Goal: Task Accomplishment & Management: Manage account settings

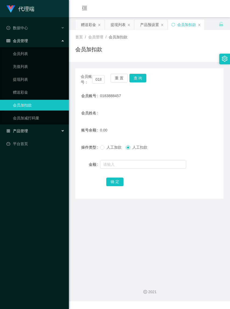
click at [20, 129] on span "产品管理" at bounding box center [16, 131] width 21 height 4
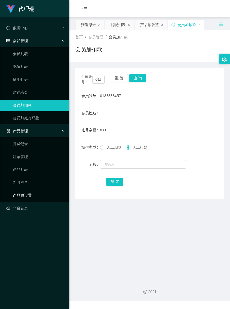
click at [33, 192] on link "产品预设置" at bounding box center [39, 195] width 52 height 11
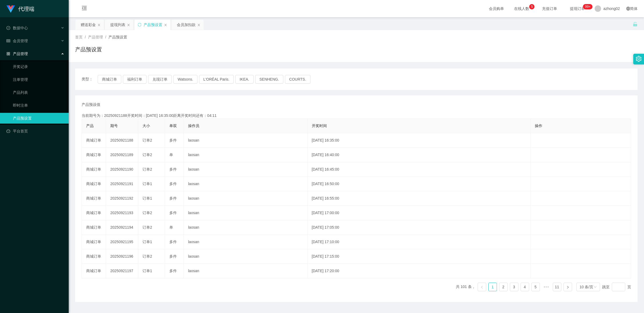
drag, startPoint x: 24, startPoint y: 53, endPoint x: 27, endPoint y: 53, distance: 3.0
click at [24, 53] on span "产品管理" at bounding box center [16, 54] width 21 height 4
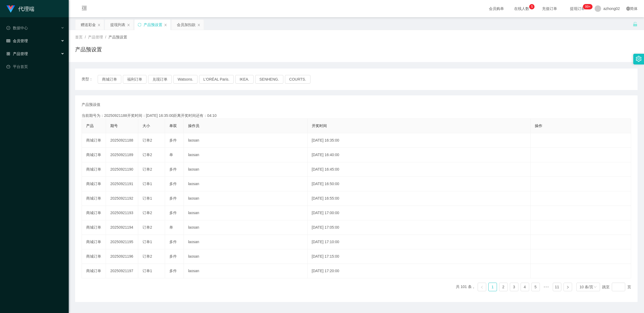
click at [24, 43] on span "会员管理" at bounding box center [16, 41] width 21 height 4
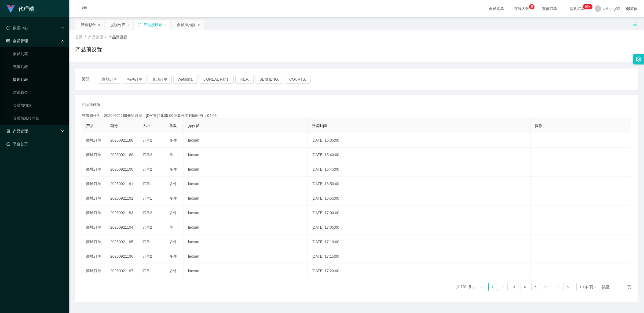
click at [26, 78] on link "提现列表" at bounding box center [39, 79] width 52 height 11
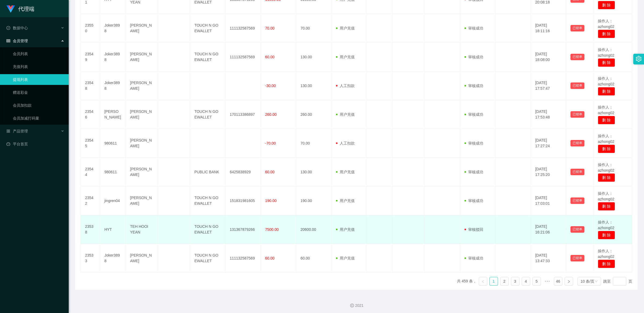
scroll to position [153, 0]
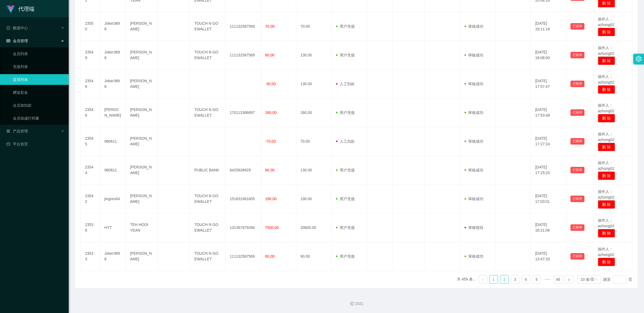
drag, startPoint x: 499, startPoint y: 279, endPoint x: 499, endPoint y: 282, distance: 3.3
click at [229, 281] on link "2" at bounding box center [505, 279] width 8 height 8
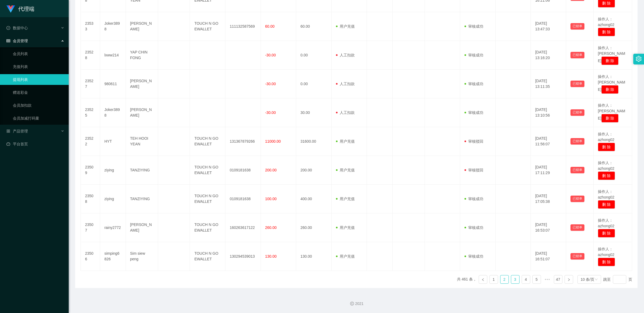
click at [229, 280] on link "3" at bounding box center [516, 279] width 8 height 8
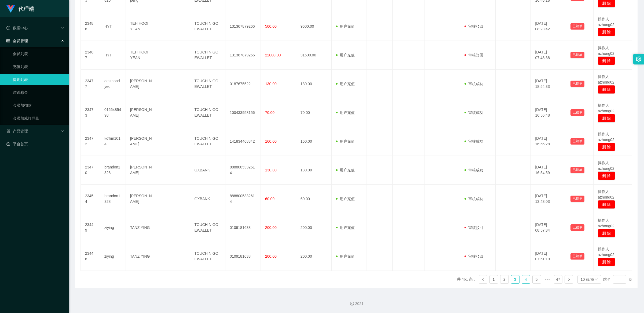
click at [229, 280] on link "4" at bounding box center [526, 279] width 8 height 8
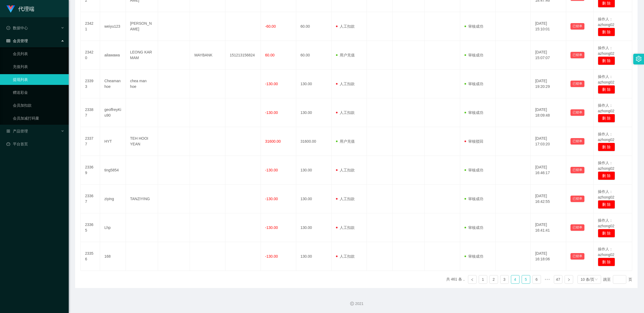
click at [229, 282] on link "5" at bounding box center [526, 279] width 8 height 8
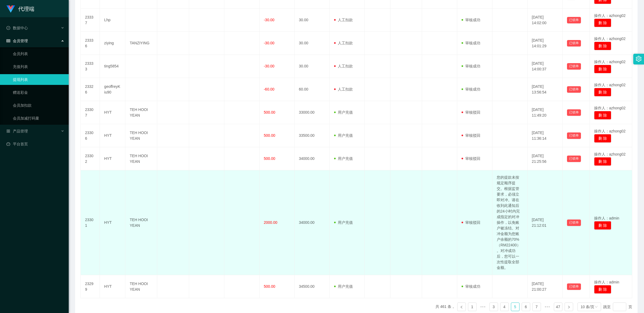
scroll to position [8, 0]
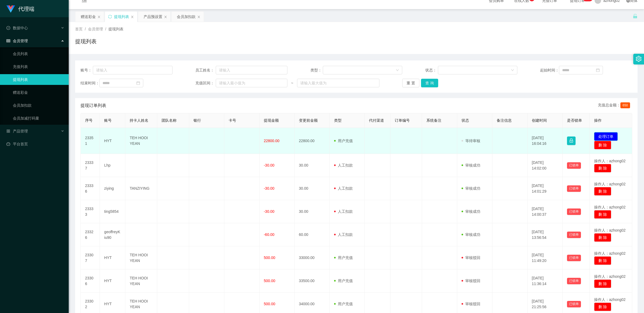
click at [229, 136] on button "处理订单" at bounding box center [607, 136] width 24 height 9
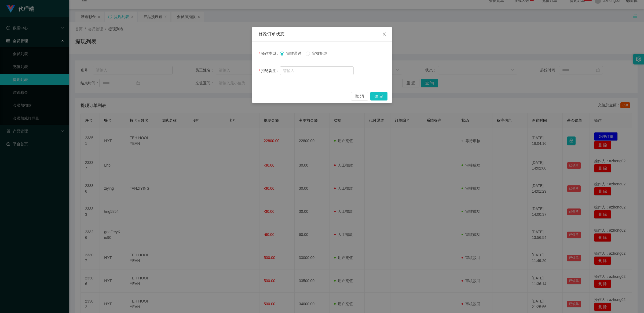
click at [229, 56] on label "审核拒绝" at bounding box center [318, 54] width 24 height 6
click at [229, 97] on button "确 定" at bounding box center [379, 96] width 17 height 9
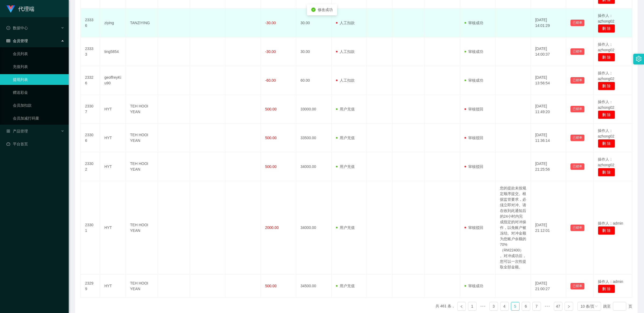
scroll to position [223, 0]
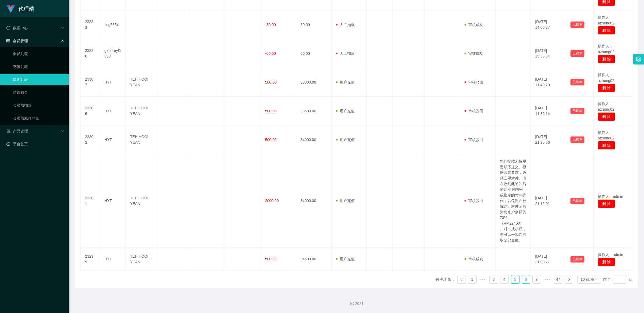
click at [229, 280] on link "6" at bounding box center [526, 279] width 8 height 8
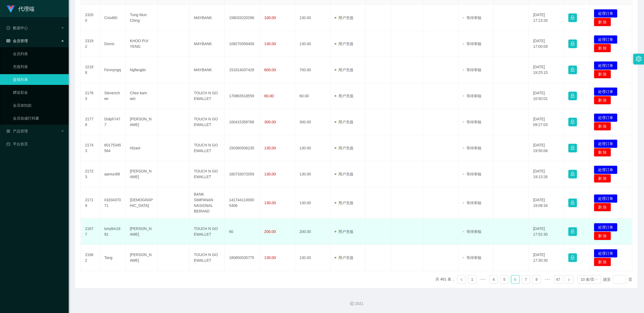
scroll to position [0, 0]
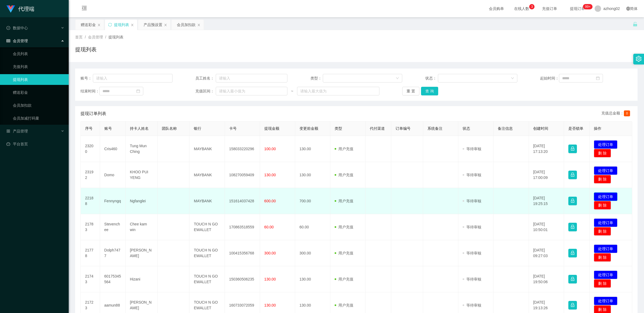
click at [229, 196] on button "处理订单" at bounding box center [606, 196] width 24 height 9
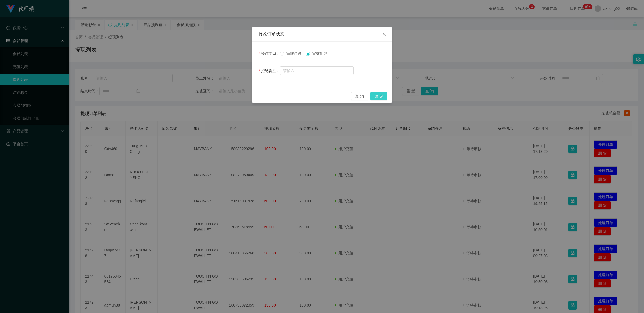
click at [229, 95] on button "确 定" at bounding box center [379, 96] width 17 height 9
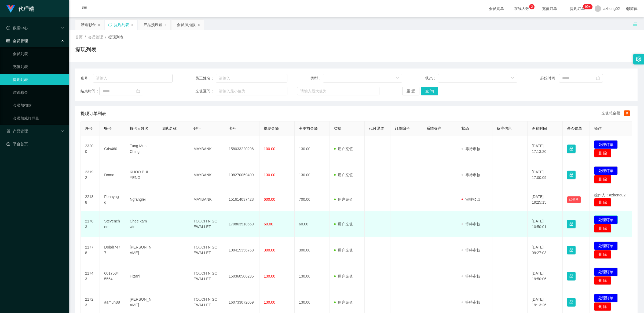
click at [229, 222] on button "处理订单" at bounding box center [607, 219] width 24 height 9
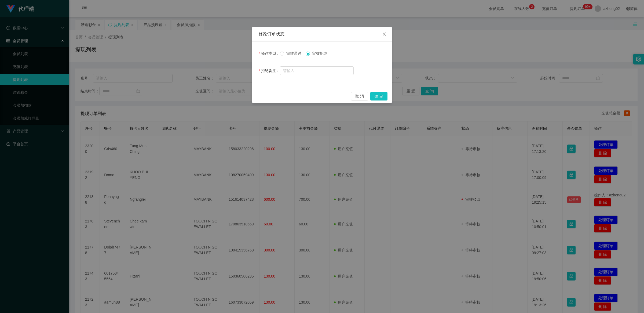
click at [229, 50] on div "审核通过 审核拒绝" at bounding box center [317, 53] width 74 height 11
click at [229, 96] on button "确 定" at bounding box center [379, 96] width 17 height 9
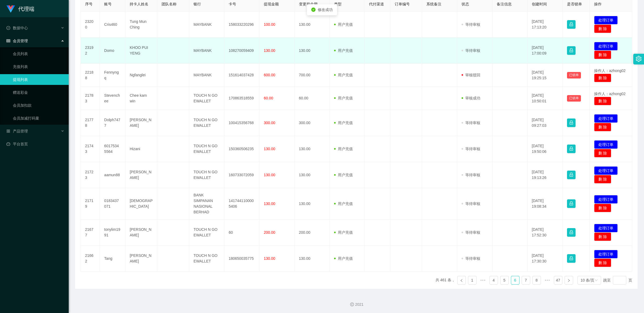
scroll to position [126, 0]
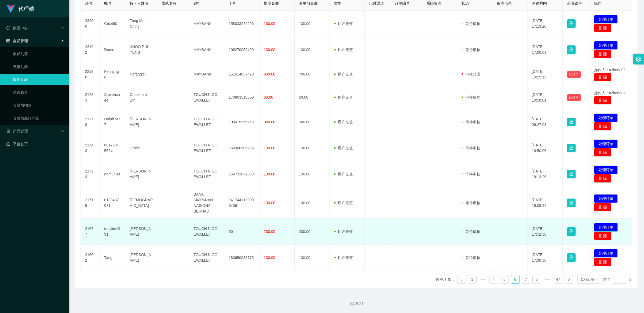
click at [229, 226] on button "处理订单" at bounding box center [607, 227] width 24 height 9
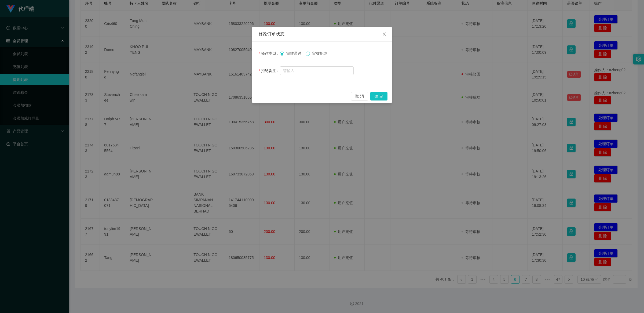
click at [229, 56] on span at bounding box center [308, 54] width 4 height 4
click at [229, 96] on button "确 定" at bounding box center [379, 96] width 17 height 9
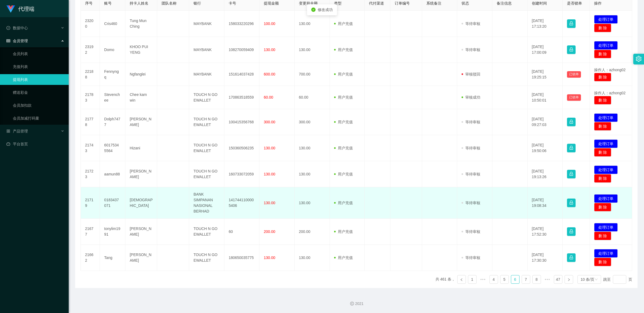
scroll to position [123, 0]
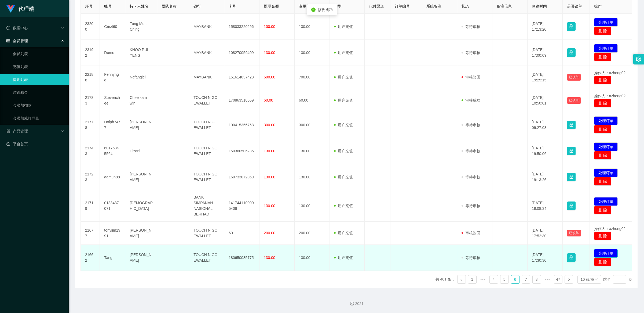
click at [229, 254] on button "处理订单" at bounding box center [607, 253] width 24 height 9
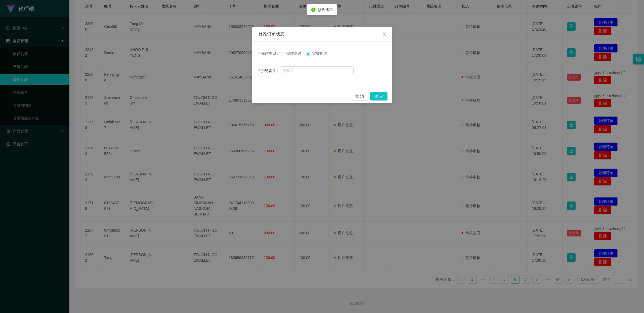
click at [229, 56] on label "审核通过" at bounding box center [292, 54] width 24 height 6
click at [229, 95] on button "确 定" at bounding box center [379, 96] width 17 height 9
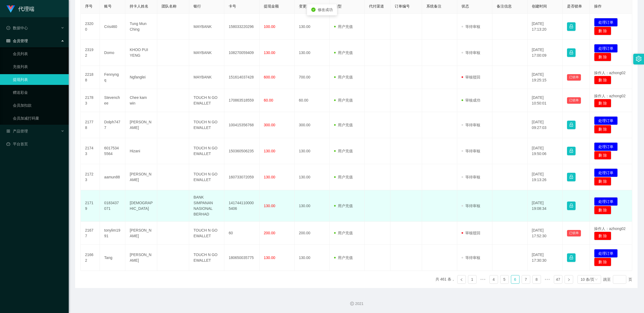
scroll to position [120, 0]
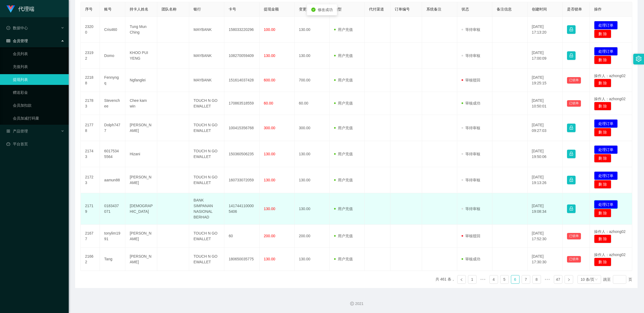
click at [229, 201] on button "处理订单" at bounding box center [607, 204] width 24 height 9
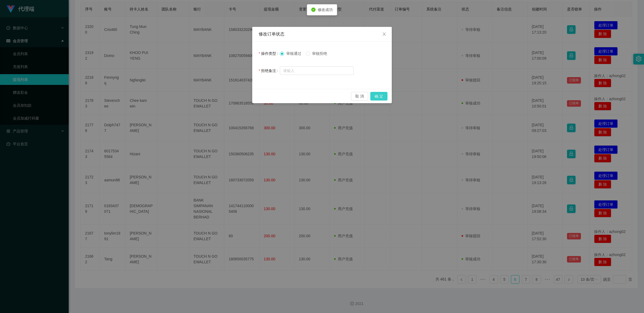
click at [229, 95] on button "确 定" at bounding box center [379, 96] width 17 height 9
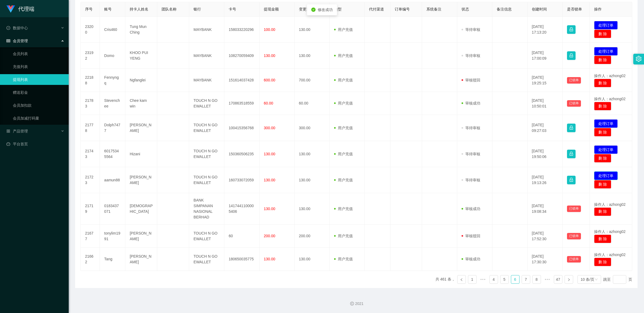
click at [229, 174] on button "处理订单" at bounding box center [607, 175] width 24 height 9
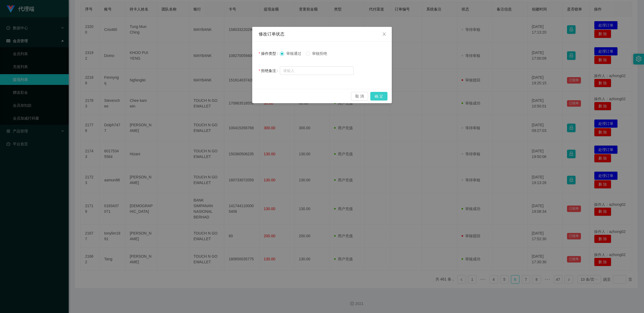
click at [229, 96] on button "确 定" at bounding box center [379, 96] width 17 height 9
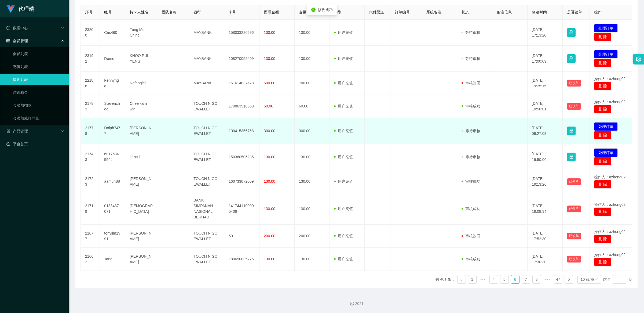
scroll to position [117, 0]
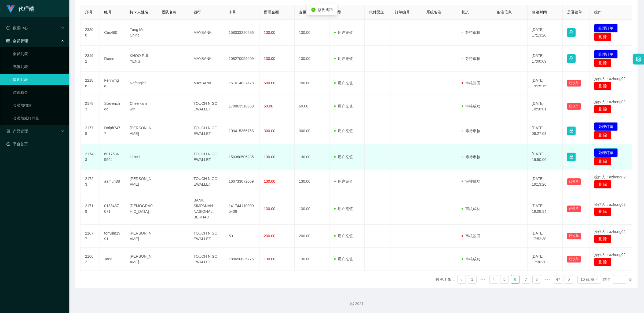
click at [229, 154] on button "处理订单" at bounding box center [607, 152] width 24 height 9
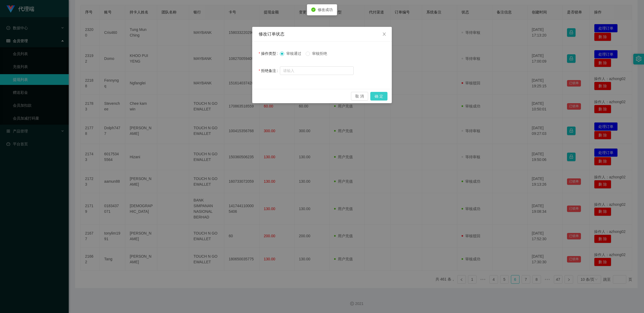
click at [229, 97] on button "确 定" at bounding box center [379, 96] width 17 height 9
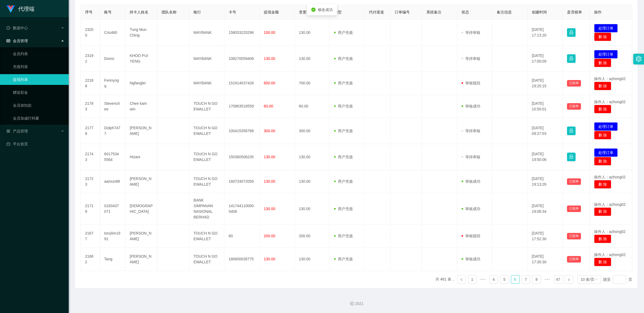
scroll to position [114, 0]
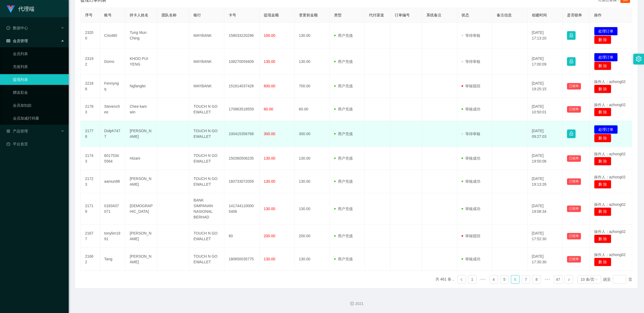
click at [229, 130] on button "处理订单" at bounding box center [607, 129] width 24 height 9
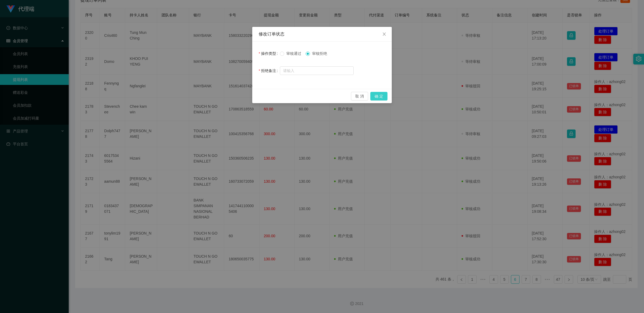
click at [229, 96] on button "确 定" at bounding box center [379, 96] width 17 height 9
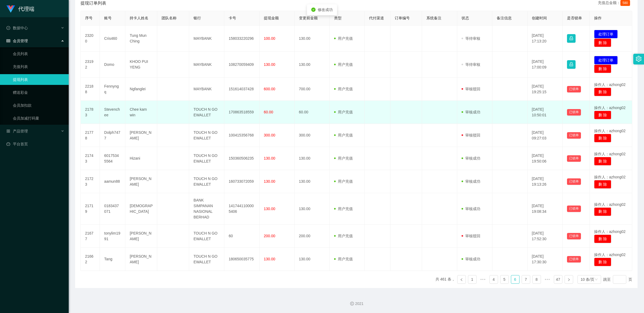
scroll to position [111, 0]
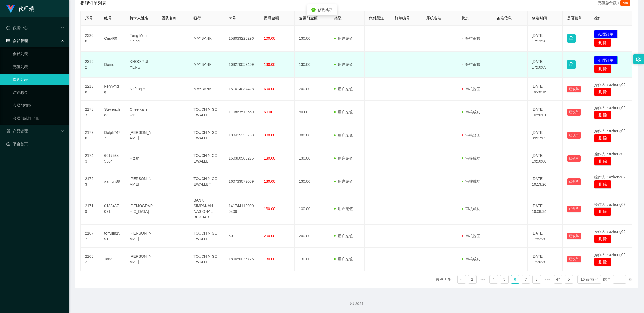
click at [229, 60] on button "处理订单" at bounding box center [607, 60] width 24 height 9
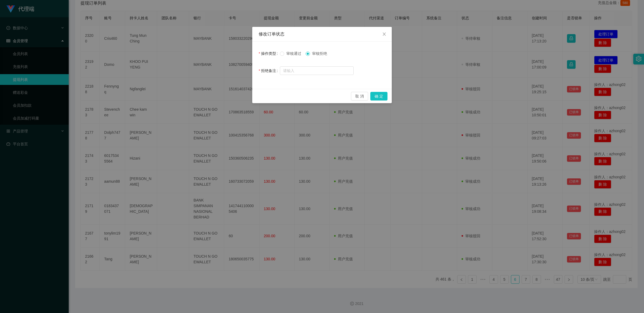
click at [229, 57] on div "审核通过 审核拒绝" at bounding box center [317, 53] width 74 height 11
click at [229, 56] on label "审核通过" at bounding box center [292, 54] width 24 height 6
click at [229, 56] on span at bounding box center [282, 54] width 4 height 4
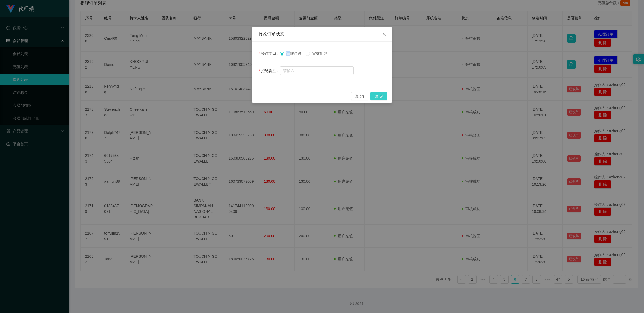
click at [229, 94] on button "确 定" at bounding box center [379, 96] width 17 height 9
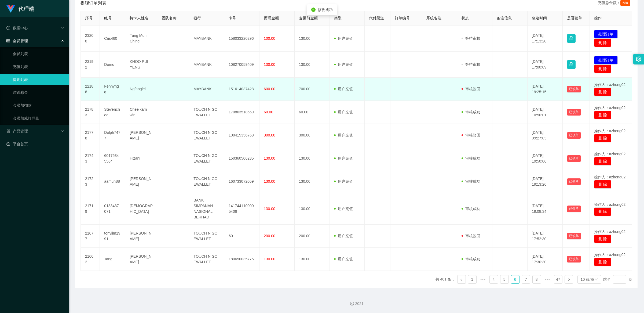
scroll to position [108, 0]
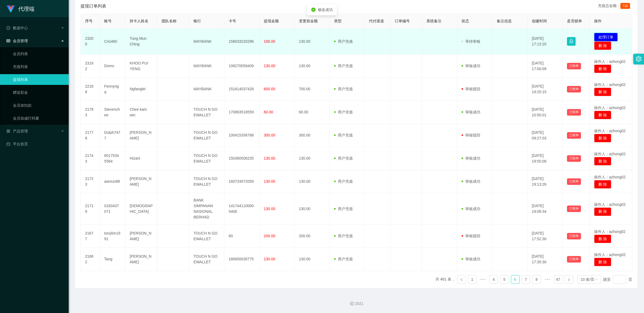
click at [229, 39] on button "处理订单" at bounding box center [607, 37] width 24 height 9
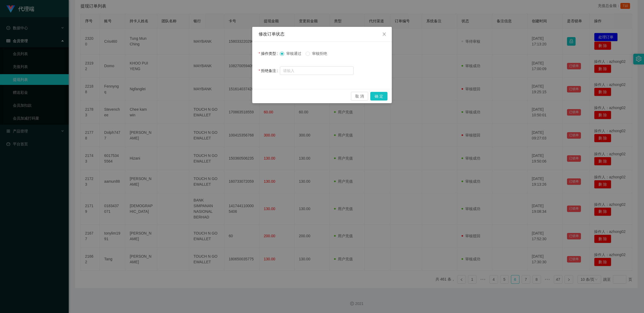
click at [229, 101] on div "取 消 确 定" at bounding box center [322, 96] width 140 height 14
click at [229, 100] on button "确 定" at bounding box center [379, 96] width 17 height 9
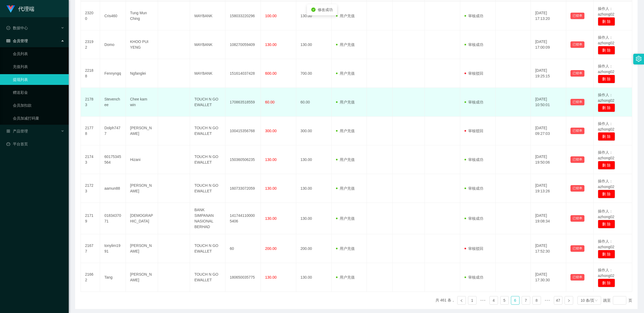
scroll to position [156, 0]
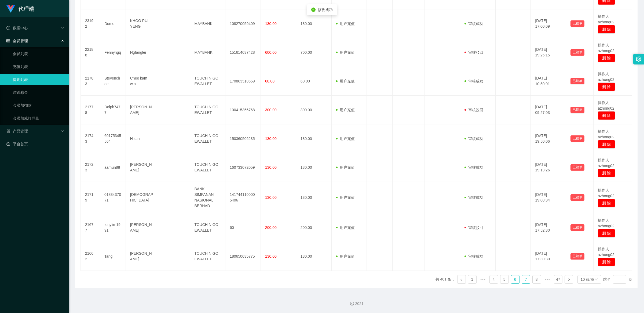
click at [229, 279] on link "7" at bounding box center [526, 279] width 8 height 8
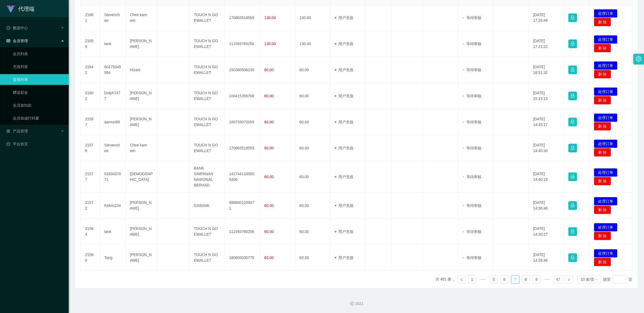
scroll to position [132, 0]
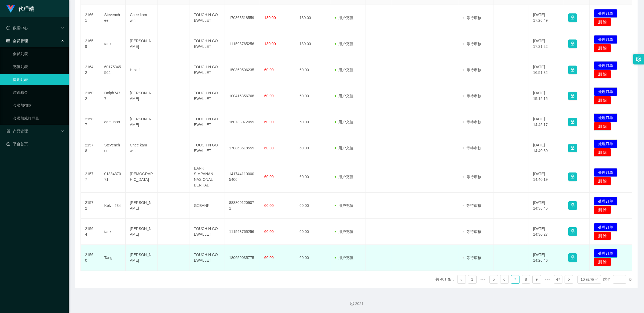
click at [229, 254] on button "处理订单" at bounding box center [606, 253] width 24 height 9
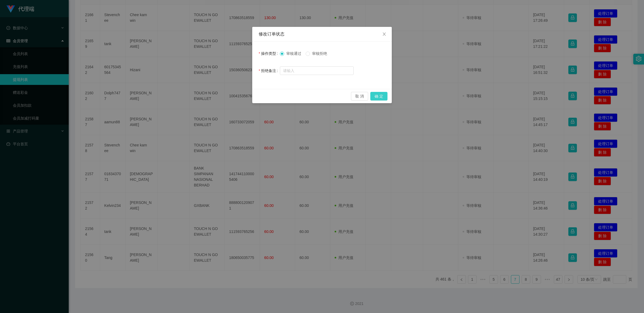
click at [229, 97] on button "确 定" at bounding box center [379, 96] width 17 height 9
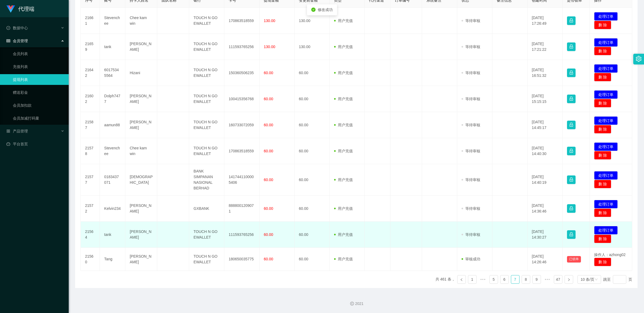
scroll to position [129, 0]
click at [229, 231] on button "处理订单" at bounding box center [607, 230] width 24 height 9
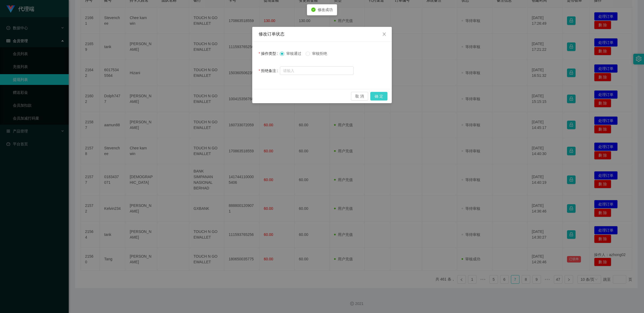
click at [229, 96] on button "确 定" at bounding box center [379, 96] width 17 height 9
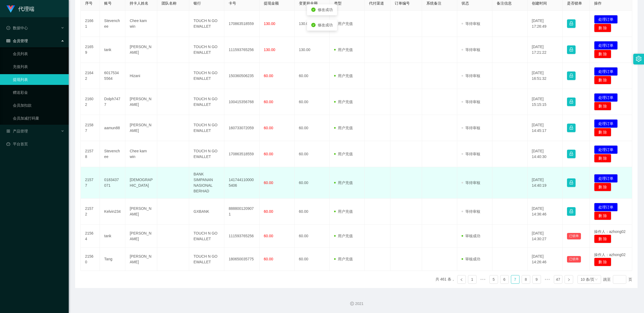
scroll to position [126, 0]
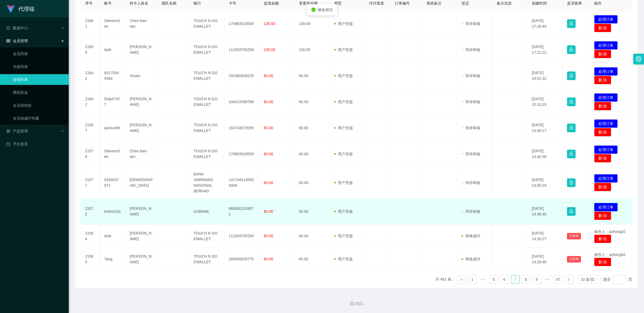
click at [229, 209] on button "处理订单" at bounding box center [607, 207] width 24 height 9
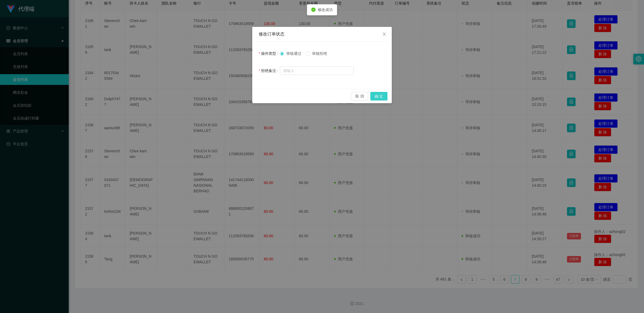
click at [229, 97] on button "确 定" at bounding box center [379, 96] width 17 height 9
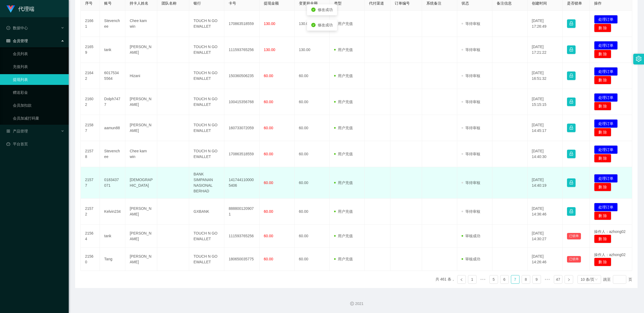
scroll to position [123, 0]
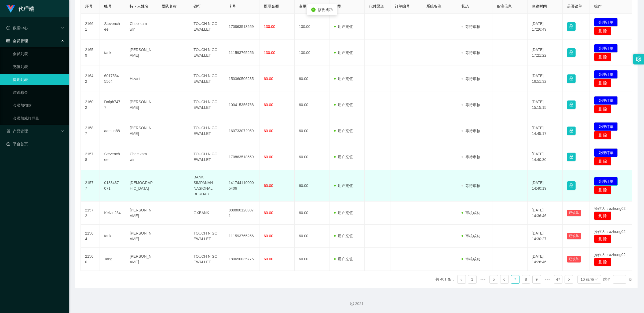
click at [229, 183] on button "处理订单" at bounding box center [607, 181] width 24 height 9
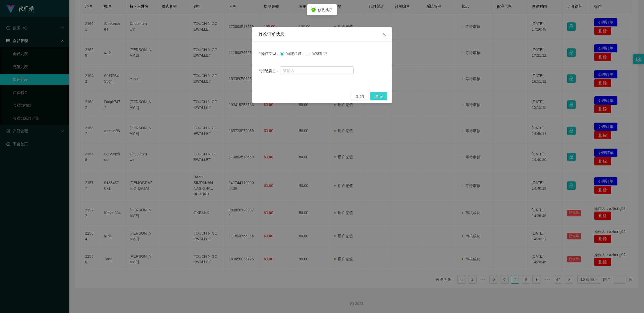
click at [229, 96] on button "确 定" at bounding box center [379, 96] width 17 height 9
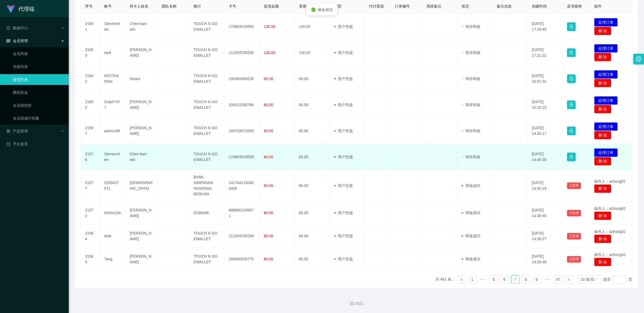
click at [229, 152] on button "处理订单" at bounding box center [607, 152] width 24 height 9
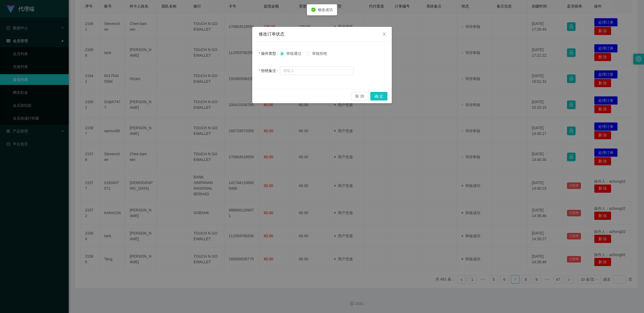
click at [229, 91] on div "取 消 确 定" at bounding box center [322, 96] width 140 height 14
click at [229, 93] on button "确 定" at bounding box center [379, 96] width 17 height 9
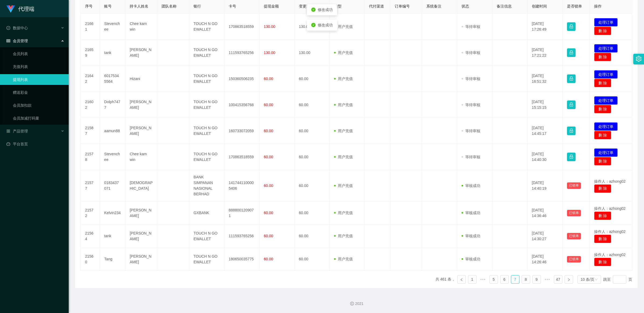
scroll to position [120, 0]
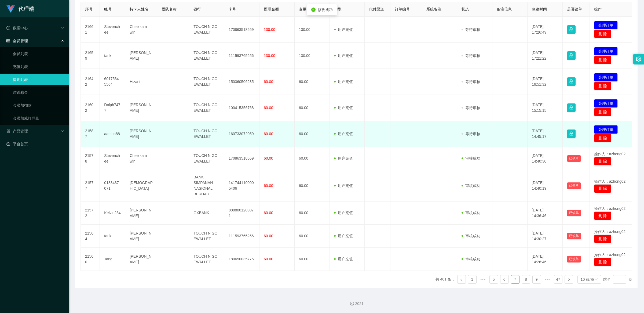
click at [229, 127] on button "处理订单" at bounding box center [607, 129] width 24 height 9
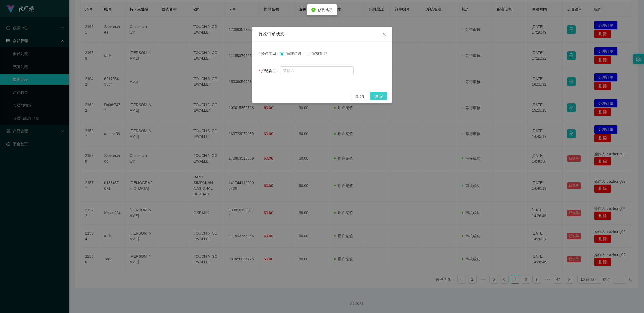
click at [229, 95] on button "确 定" at bounding box center [379, 96] width 17 height 9
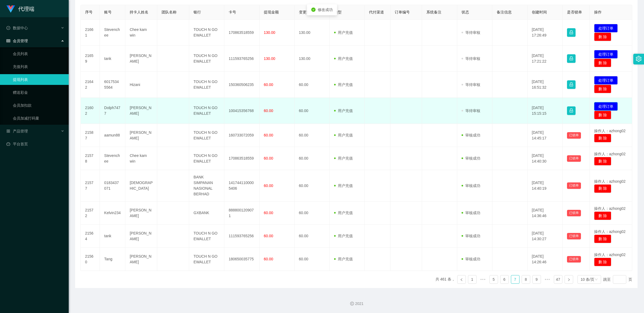
scroll to position [117, 0]
click at [229, 105] on button "处理订单" at bounding box center [607, 106] width 24 height 9
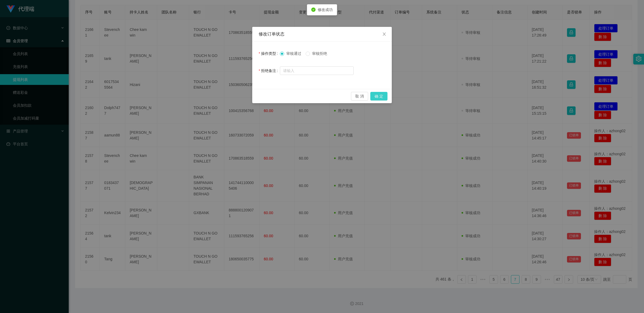
click at [229, 96] on button "确 定" at bounding box center [379, 96] width 17 height 9
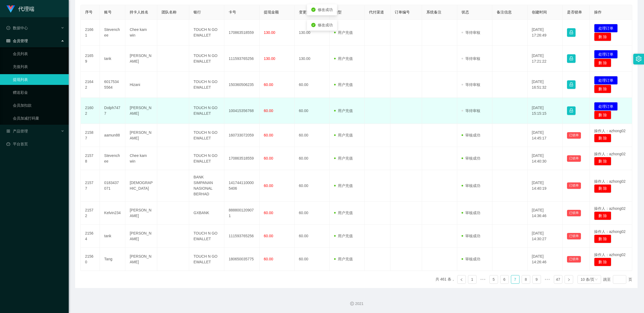
scroll to position [114, 0]
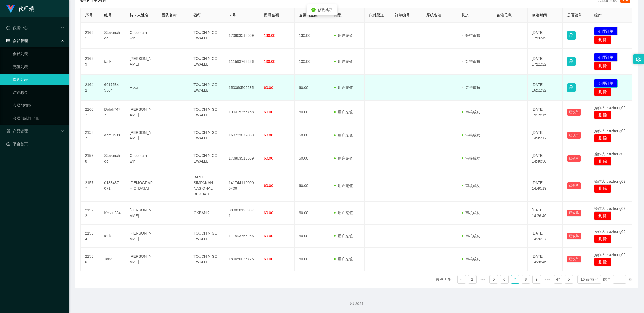
click at [229, 82] on button "处理订单" at bounding box center [607, 83] width 24 height 9
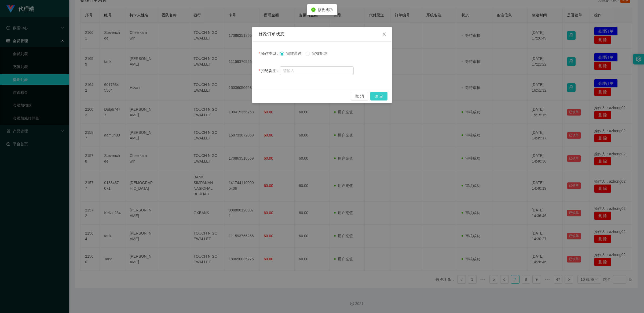
click at [229, 97] on button "确 定" at bounding box center [379, 96] width 17 height 9
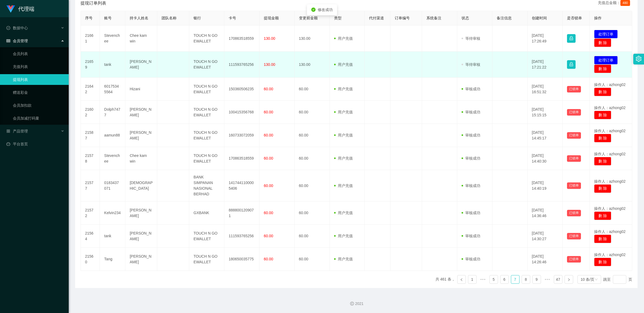
scroll to position [111, 0]
click at [229, 58] on button "处理订单" at bounding box center [607, 60] width 24 height 9
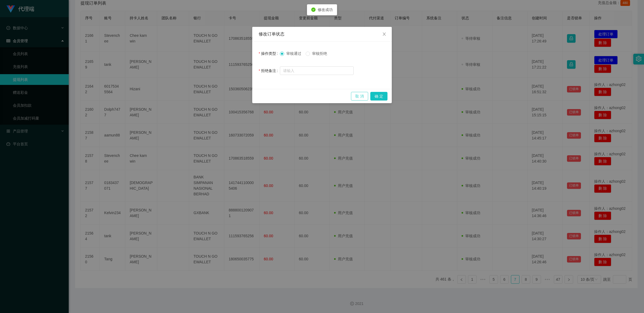
click at [229, 96] on button "取 消" at bounding box center [359, 96] width 17 height 9
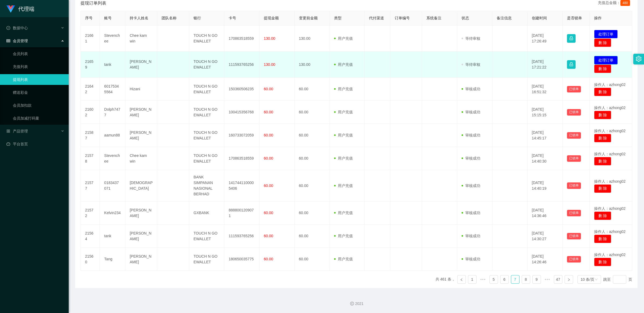
click at [229, 57] on button "处理订单" at bounding box center [607, 60] width 24 height 9
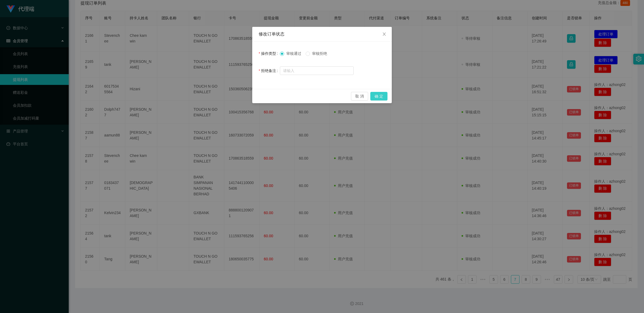
click at [229, 97] on button "确 定" at bounding box center [379, 96] width 17 height 9
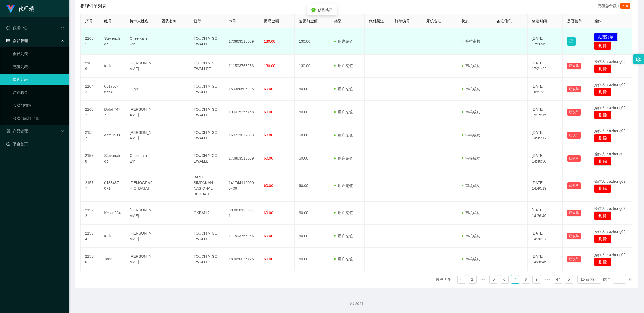
scroll to position [108, 0]
click at [229, 38] on button "处理订单" at bounding box center [607, 37] width 24 height 9
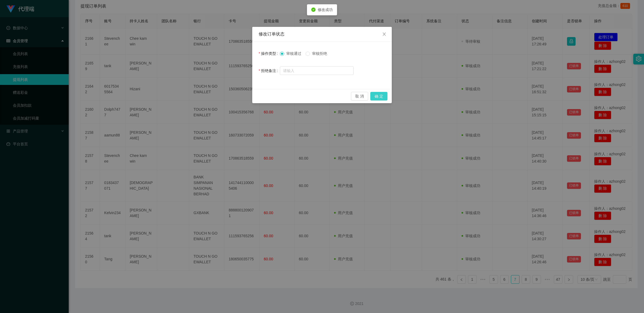
click at [229, 95] on button "确 定" at bounding box center [379, 96] width 17 height 9
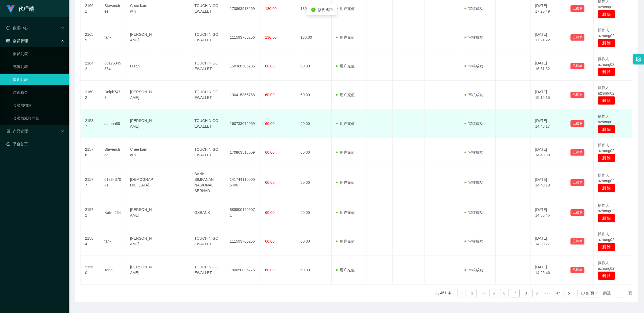
scroll to position [156, 0]
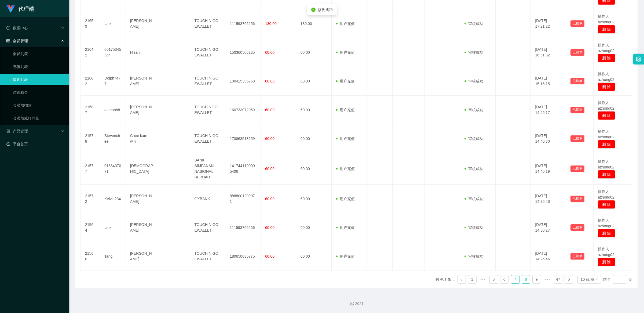
click at [229, 280] on link "8" at bounding box center [526, 279] width 8 height 8
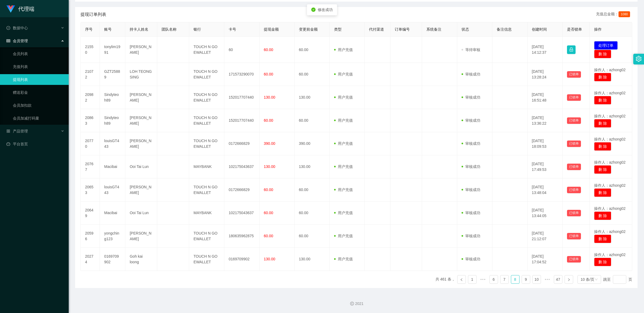
scroll to position [100, 0]
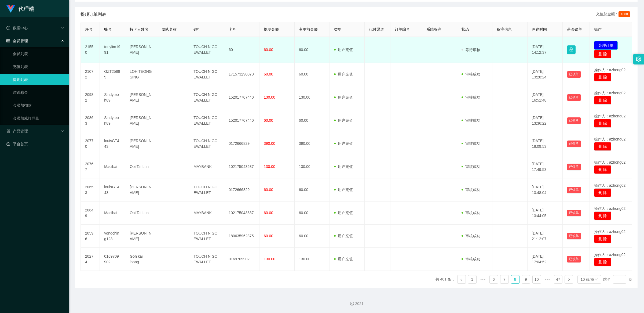
click at [229, 46] on button "处理订单" at bounding box center [607, 45] width 24 height 9
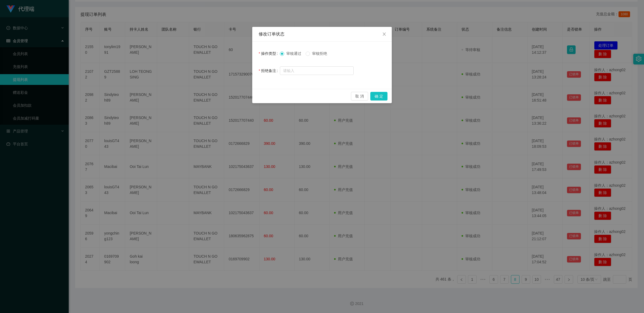
click at [229, 91] on div "取 消 确 定" at bounding box center [322, 96] width 140 height 14
click at [229, 93] on button "确 定" at bounding box center [379, 96] width 17 height 9
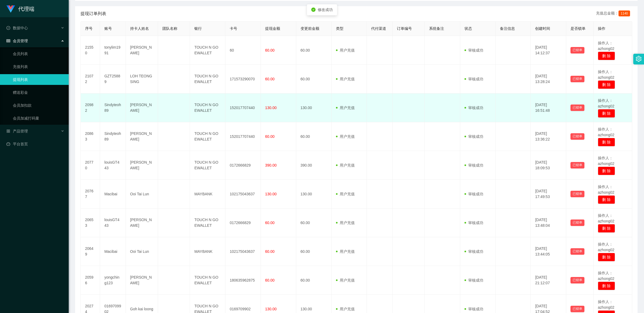
scroll to position [153, 0]
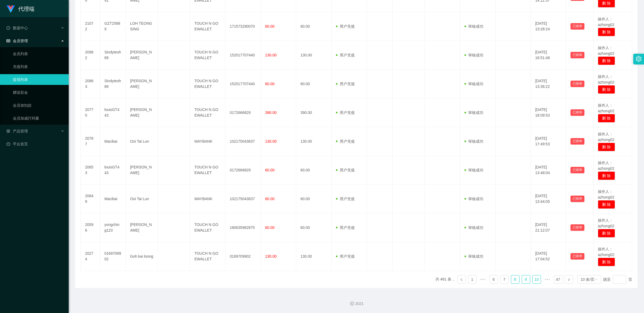
click at [229, 280] on link "9" at bounding box center [526, 279] width 8 height 8
click at [229, 279] on link "10" at bounding box center [526, 279] width 8 height 8
click at [229, 280] on link "12" at bounding box center [537, 279] width 8 height 8
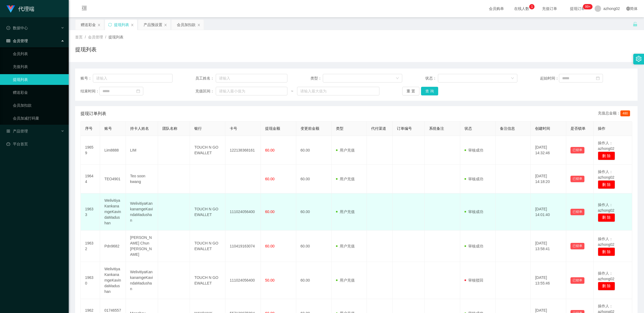
scroll to position [170, 0]
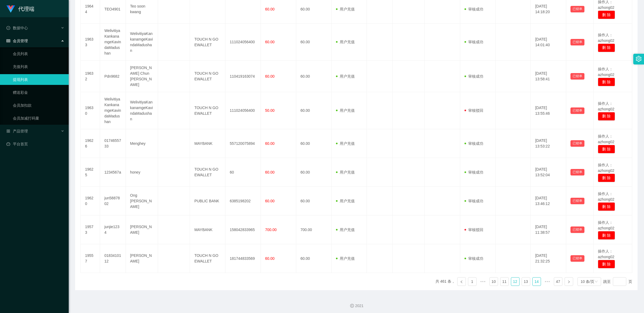
click at [229, 279] on link "14" at bounding box center [537, 281] width 8 height 8
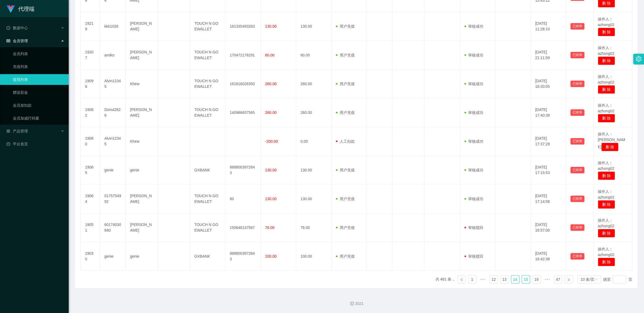
click at [229, 279] on link "15" at bounding box center [526, 279] width 8 height 8
click at [229, 278] on link "16" at bounding box center [526, 279] width 8 height 8
click at [229, 281] on link "18" at bounding box center [537, 279] width 8 height 8
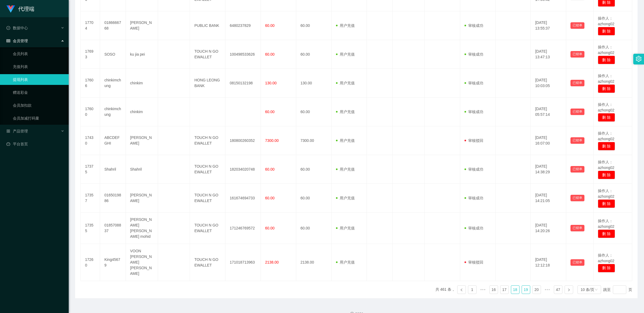
click at [229, 285] on link "19" at bounding box center [526, 289] width 8 height 8
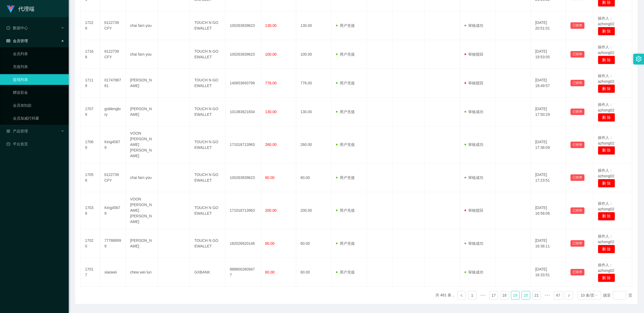
click at [229, 291] on link "20" at bounding box center [526, 295] width 8 height 8
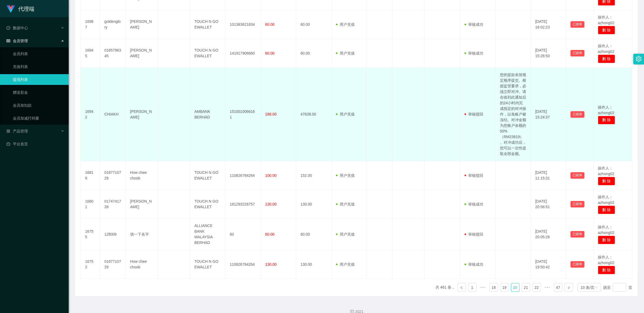
scroll to position [232, 0]
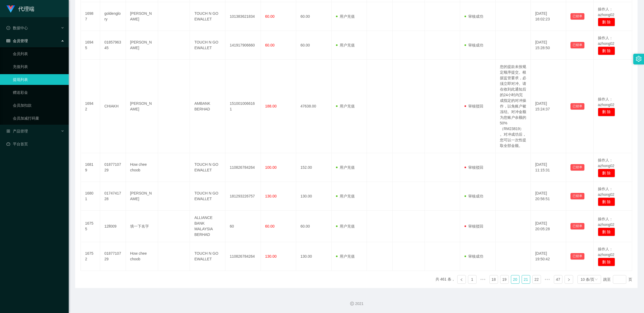
click at [229, 278] on link "21" at bounding box center [526, 279] width 8 height 8
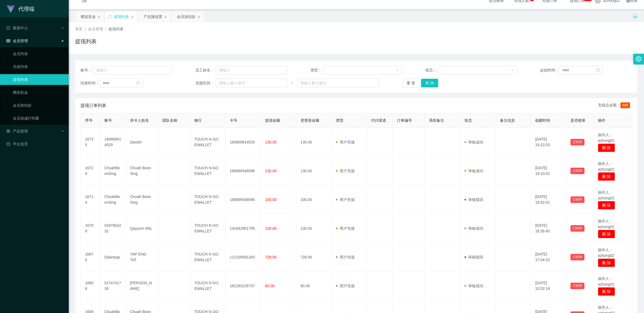
scroll to position [153, 0]
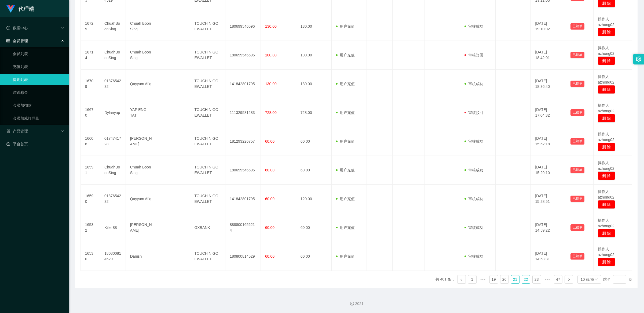
click at [229, 280] on link "22" at bounding box center [526, 279] width 8 height 8
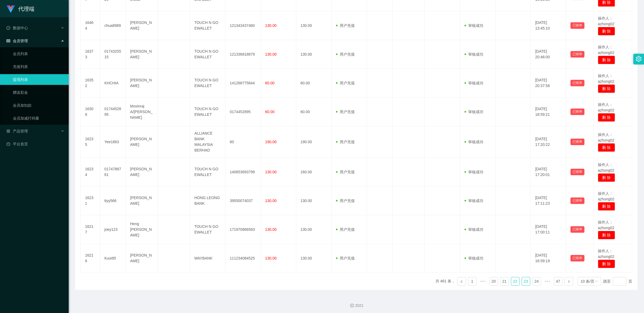
click at [229, 282] on link "23" at bounding box center [526, 281] width 8 height 8
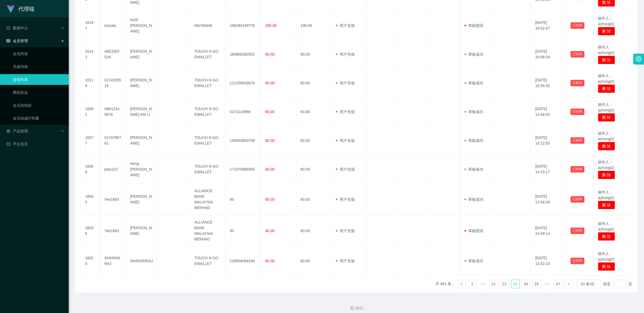
click at [229, 283] on ul "共 461 条， 1 ••• 21 22 23 24 25 ••• 47 10 条/页 跳至 页" at bounding box center [534, 284] width 197 height 9
click at [229, 283] on link "25" at bounding box center [537, 284] width 8 height 8
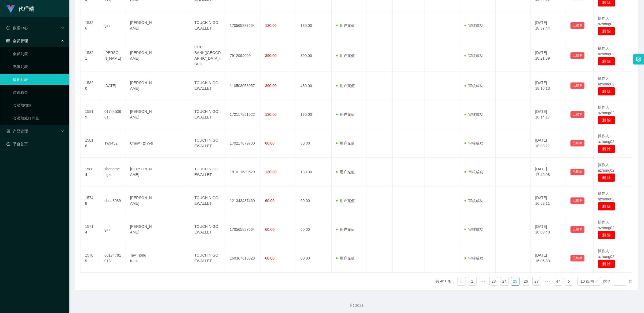
click at [229, 284] on div "序号 账号 持卡人姓名 团队名称 银行 卡号 提现金额 变更前金额 类型 代付渠道 订单编号 系统备注 状态 备注信息 创建时间 是否锁单 操作 15829 …" at bounding box center [357, 129] width 552 height 322
click at [229, 285] on div "序号 账号 持卡人姓名 团队名称 银行 卡号 提现金额 变更前金额 类型 代付渠道 订单编号 系统备注 状态 备注信息 创建时间 是否锁单 操作 15829 …" at bounding box center [357, 129] width 552 height 322
click at [229, 284] on div "序号 账号 持卡人姓名 团队名称 银行 卡号 提现金额 变更前金额 类型 代付渠道 订单编号 系统备注 状态 备注信息 创建时间 是否锁单 操作 15829 …" at bounding box center [357, 129] width 552 height 322
click at [229, 282] on link "27" at bounding box center [537, 281] width 8 height 8
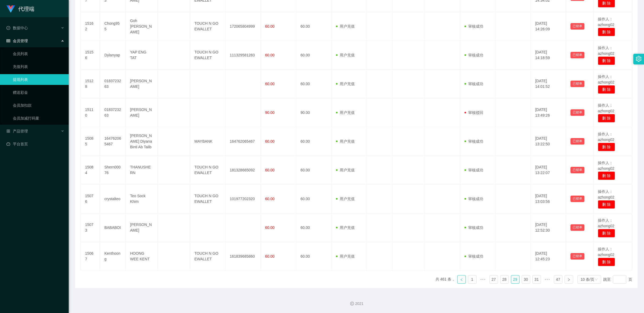
click at [229, 281] on link at bounding box center [462, 279] width 9 height 9
click at [229, 277] on link "1" at bounding box center [473, 279] width 8 height 8
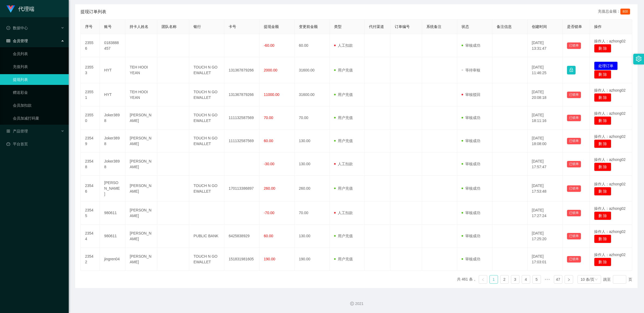
scroll to position [100, 0]
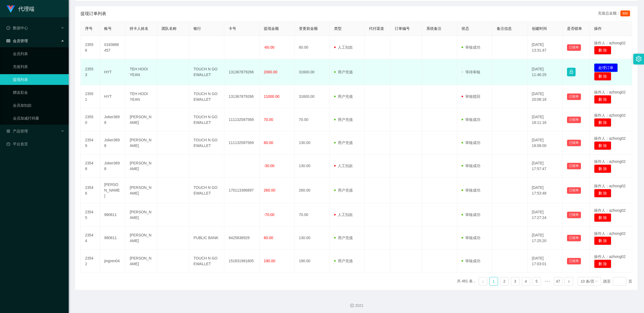
click at [229, 69] on button "处理订单" at bounding box center [607, 67] width 24 height 9
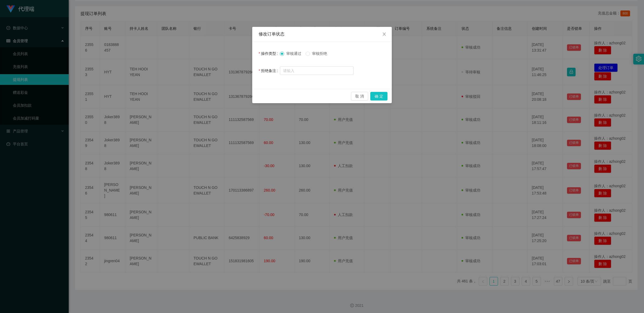
click at [229, 54] on span "审核拒绝" at bounding box center [319, 53] width 19 height 4
click at [229, 93] on button "确 定" at bounding box center [379, 96] width 17 height 9
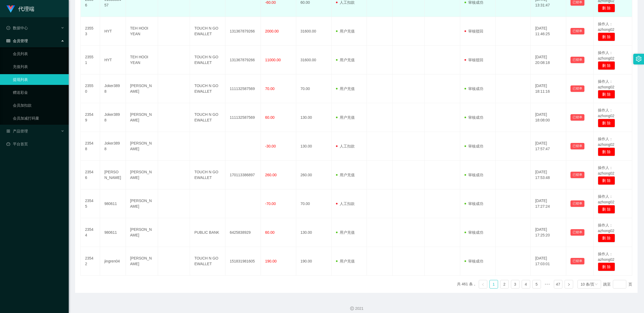
scroll to position [153, 0]
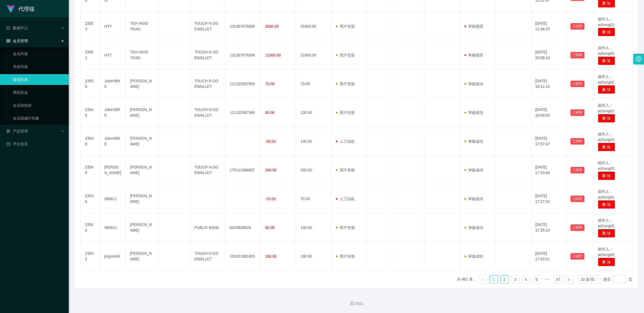
click at [229, 280] on link "2" at bounding box center [505, 279] width 8 height 8
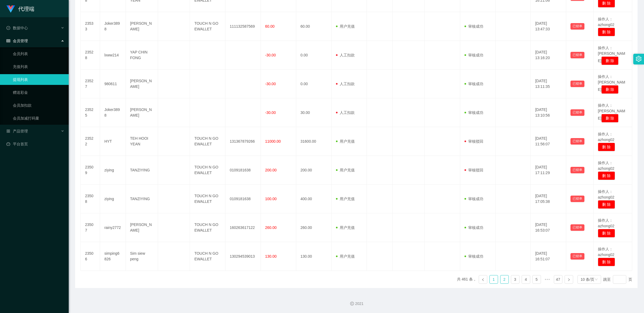
click at [229, 282] on link "1" at bounding box center [494, 279] width 8 height 8
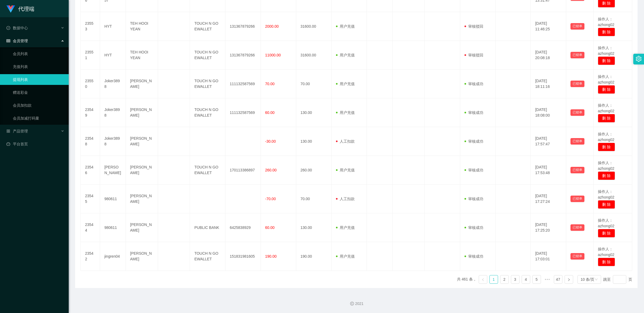
click at [229, 279] on link at bounding box center [483, 279] width 9 height 9
click at [229, 281] on link "2" at bounding box center [505, 279] width 8 height 8
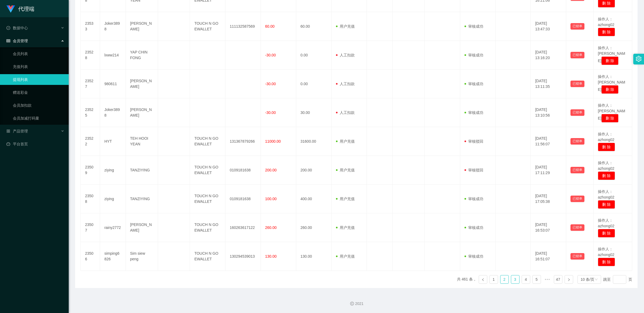
click at [229, 282] on link "3" at bounding box center [516, 279] width 8 height 8
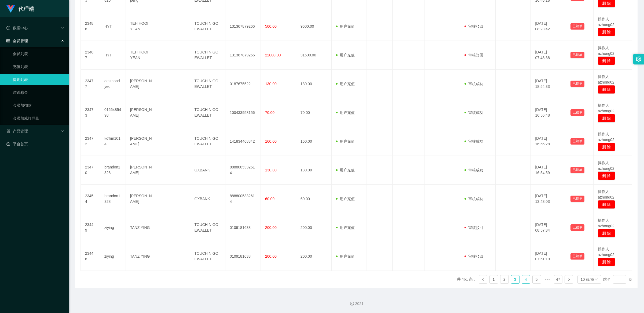
click at [229, 281] on link "4" at bounding box center [526, 279] width 8 height 8
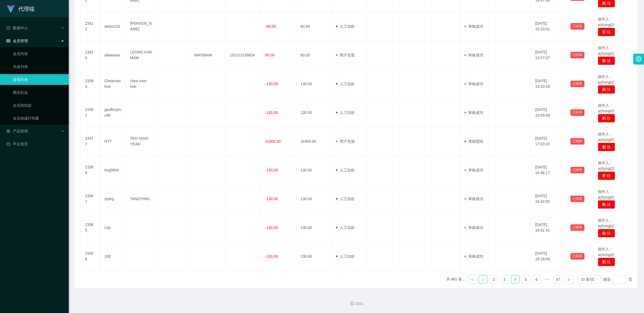
click at [229, 280] on link "1" at bounding box center [483, 279] width 8 height 8
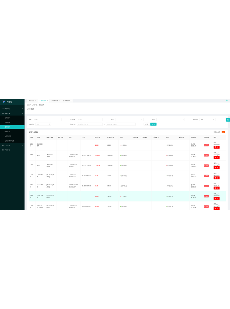
scroll to position [0, 0]
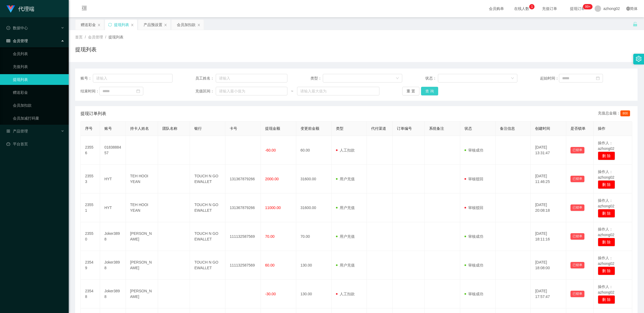
click at [229, 89] on button "查 询" at bounding box center [429, 91] width 17 height 9
click at [229, 91] on button "查 询" at bounding box center [429, 91] width 17 height 9
click at [229, 91] on div "重 置 查 询" at bounding box center [449, 91] width 92 height 9
click at [229, 91] on button "查 询" at bounding box center [429, 91] width 17 height 9
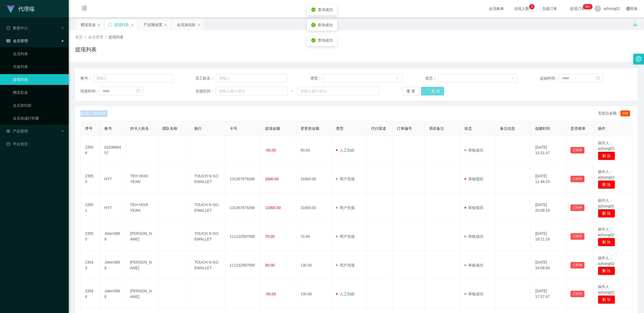
click at [229, 91] on div "重 置 查 询" at bounding box center [449, 91] width 92 height 9
click at [229, 91] on button "查 询" at bounding box center [429, 91] width 17 height 9
click at [229, 91] on div "重 置 查 询" at bounding box center [449, 91] width 92 height 9
click at [229, 91] on button "查 询" at bounding box center [432, 91] width 23 height 9
click at [229, 91] on div "重 置 查 询" at bounding box center [449, 91] width 92 height 9
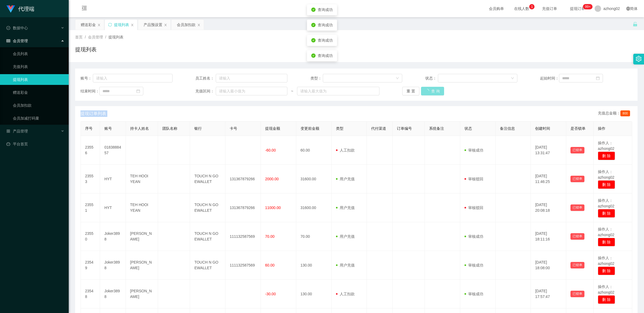
click at [229, 91] on button "查 询" at bounding box center [432, 91] width 23 height 9
click at [229, 91] on div "重 置 查 询" at bounding box center [449, 91] width 92 height 9
click at [229, 90] on button "查 询" at bounding box center [429, 91] width 17 height 9
click at [229, 90] on div "重 置 查 询" at bounding box center [449, 91] width 92 height 9
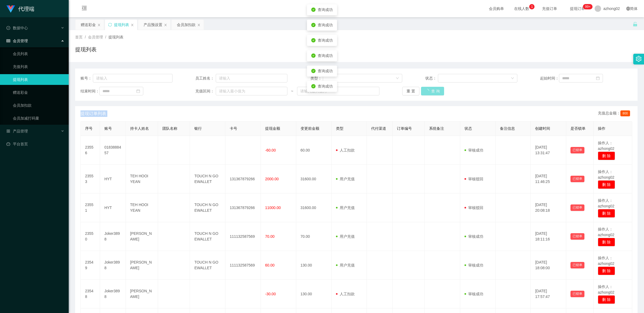
click at [229, 90] on button "查 询" at bounding box center [432, 91] width 23 height 9
click at [229, 90] on div "重 置 查 询" at bounding box center [449, 91] width 92 height 9
click at [229, 90] on button "查 询" at bounding box center [429, 91] width 17 height 9
click at [229, 89] on div "重 置 查 询" at bounding box center [449, 91] width 92 height 9
click at [229, 48] on div "提现列表" at bounding box center [356, 51] width 563 height 12
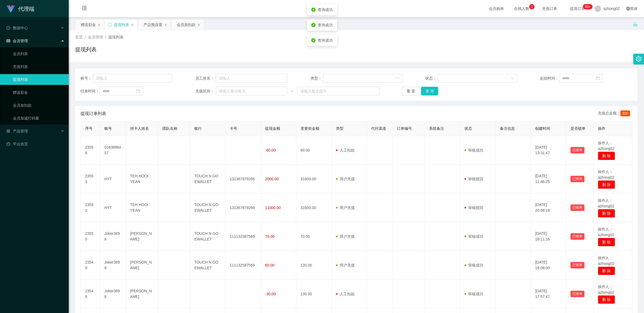
click at [229, 12] on span "提现订单 99+" at bounding box center [578, 8] width 28 height 17
click at [229, 7] on span "提现订单 99+" at bounding box center [578, 9] width 20 height 4
click at [229, 8] on span "提现订单 99+" at bounding box center [578, 9] width 20 height 4
click at [229, 9] on span "提现订单 99+" at bounding box center [578, 9] width 20 height 4
drag, startPoint x: 573, startPoint y: 7, endPoint x: 585, endPoint y: 6, distance: 12.2
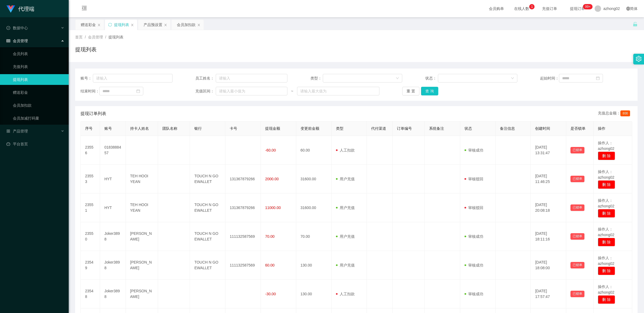
click at [229, 7] on span "提现订单 99+" at bounding box center [578, 9] width 20 height 4
click at [229, 6] on sup "99+" at bounding box center [588, 6] width 10 height 5
click at [33, 102] on link "会员加扣款" at bounding box center [39, 105] width 52 height 11
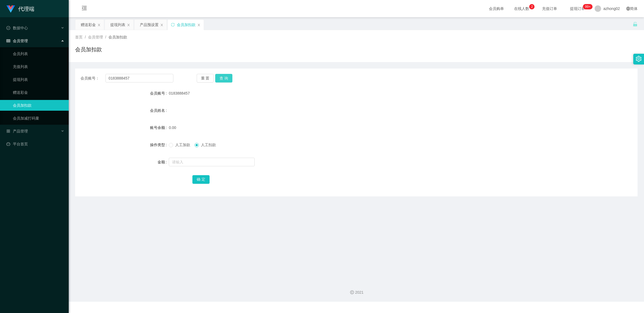
click at [223, 78] on button "查 询" at bounding box center [223, 78] width 17 height 9
click at [223, 78] on div "重 置 查 询" at bounding box center [243, 78] width 93 height 9
click at [223, 78] on button "查 询" at bounding box center [223, 78] width 17 height 9
click at [222, 78] on div "重 置 查 询" at bounding box center [243, 78] width 93 height 9
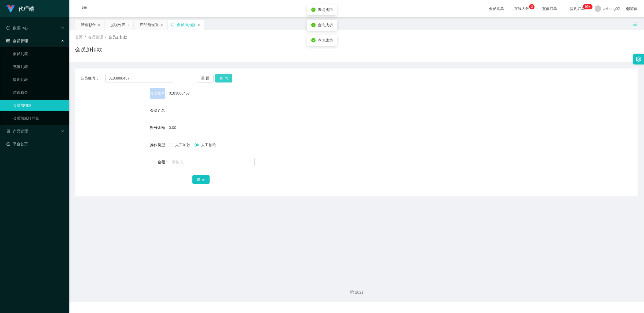
click at [221, 77] on button "查 询" at bounding box center [223, 78] width 17 height 9
click at [221, 77] on div "重 置 查 询" at bounding box center [243, 78] width 93 height 9
click at [221, 77] on button "查 询" at bounding box center [223, 78] width 17 height 9
click at [220, 77] on div "重 置 查 询" at bounding box center [243, 78] width 93 height 9
click at [220, 77] on button "查 询" at bounding box center [223, 78] width 17 height 9
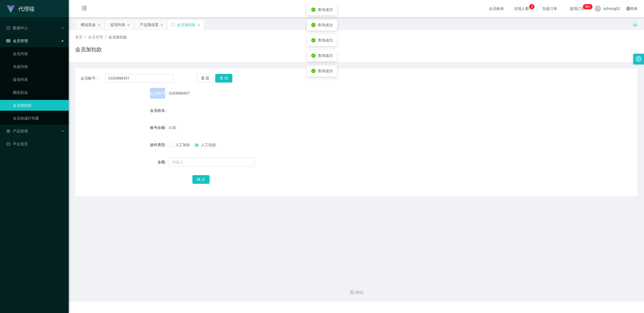
click at [220, 77] on div "重 置 查 询" at bounding box center [243, 78] width 93 height 9
click at [220, 77] on button "查 询" at bounding box center [223, 78] width 17 height 9
click at [219, 77] on div "重 置 查 询" at bounding box center [243, 78] width 93 height 9
click at [219, 77] on button "查 询" at bounding box center [223, 78] width 17 height 9
click at [219, 76] on div "重 置 查 询" at bounding box center [243, 78] width 93 height 9
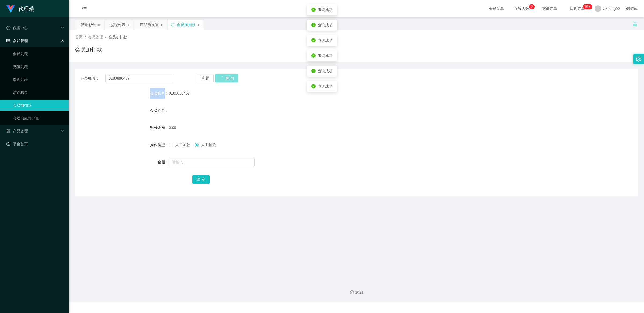
click at [219, 76] on button "查 询" at bounding box center [226, 78] width 23 height 9
click at [219, 76] on div "重 置 查 询" at bounding box center [243, 78] width 93 height 9
click at [219, 76] on button "查 询" at bounding box center [223, 78] width 17 height 9
click at [219, 76] on div "重 置 查 询" at bounding box center [243, 78] width 93 height 9
click at [218, 75] on button "查 询" at bounding box center [223, 78] width 17 height 9
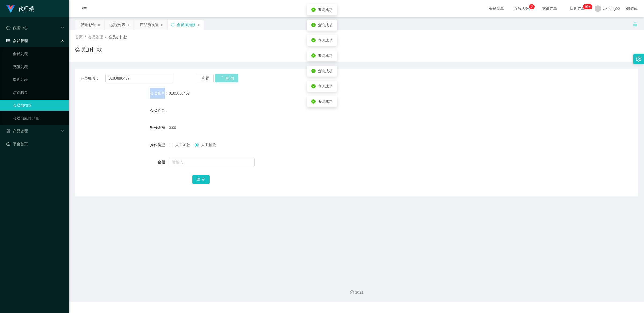
click at [218, 75] on div "重 置 查 询" at bounding box center [243, 78] width 93 height 9
click at [218, 74] on button "查 询" at bounding box center [223, 78] width 17 height 9
click at [218, 74] on div "重 置 查 询" at bounding box center [243, 78] width 93 height 9
click at [217, 74] on button "查 询" at bounding box center [223, 78] width 17 height 9
click at [217, 74] on div "重 置 查 询" at bounding box center [243, 78] width 93 height 9
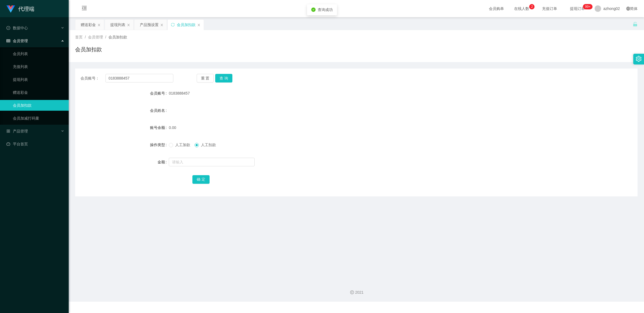
click at [229, 9] on span "在线人数 0 1 2 3 4 5 6 7 8 9 0 1 2 3 4 5 6 7 8 9 0 1 2 3 4 5 6 7 8 9" at bounding box center [522, 9] width 20 height 4
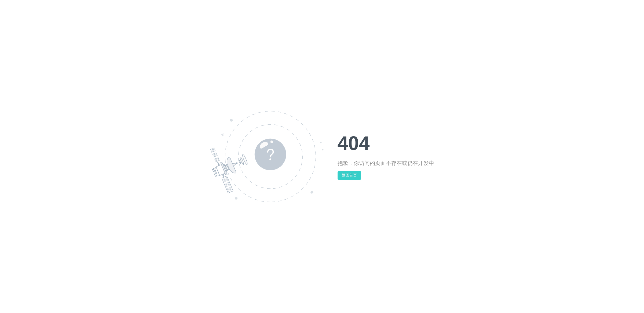
click at [229, 174] on button "返回首页" at bounding box center [350, 175] width 24 height 9
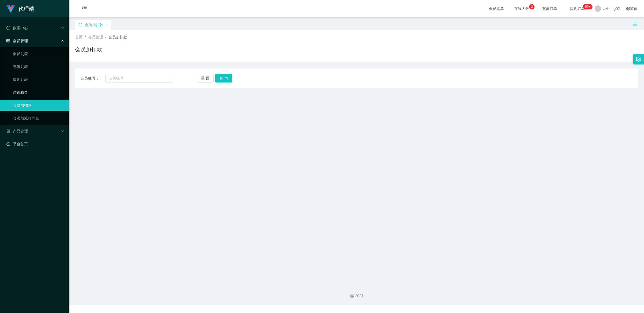
click at [36, 88] on link "赠送彩金" at bounding box center [39, 92] width 52 height 11
click at [206, 78] on button "重 置" at bounding box center [205, 78] width 17 height 9
click at [226, 79] on button "查 询" at bounding box center [223, 78] width 17 height 9
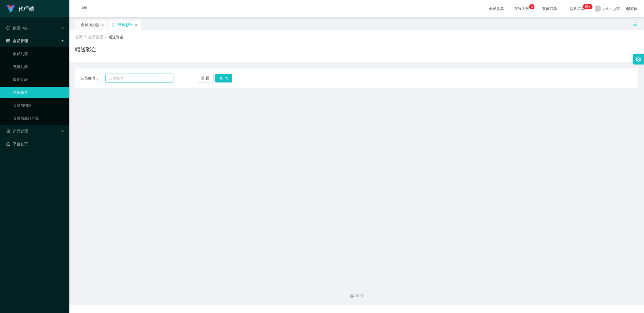
click at [144, 80] on input "text" at bounding box center [140, 78] width 68 height 9
paste input "未结算累计薪资：RM15x 198"
type input "未结算累计薪资：RM15x 198"
click at [222, 74] on button "查 询" at bounding box center [223, 78] width 17 height 9
click at [210, 78] on button "重 置" at bounding box center [205, 78] width 17 height 9
